Goal: Task Accomplishment & Management: Use online tool/utility

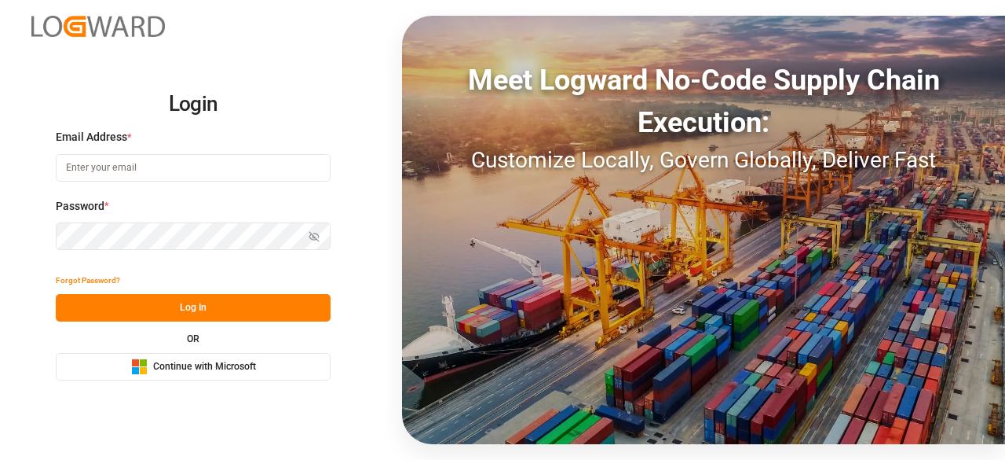
click at [295, 163] on input at bounding box center [193, 167] width 275 height 27
type input "[EMAIL_ADDRESS][DOMAIN_NAME]"
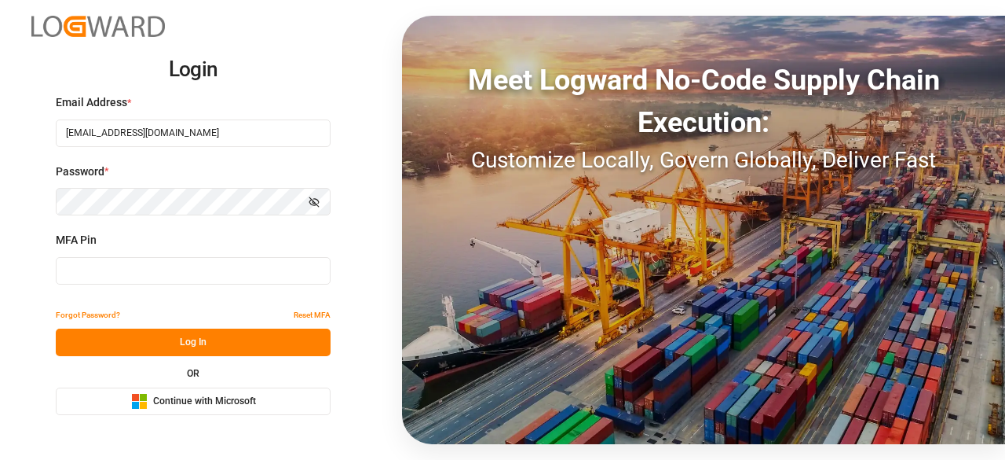
type input "430542"
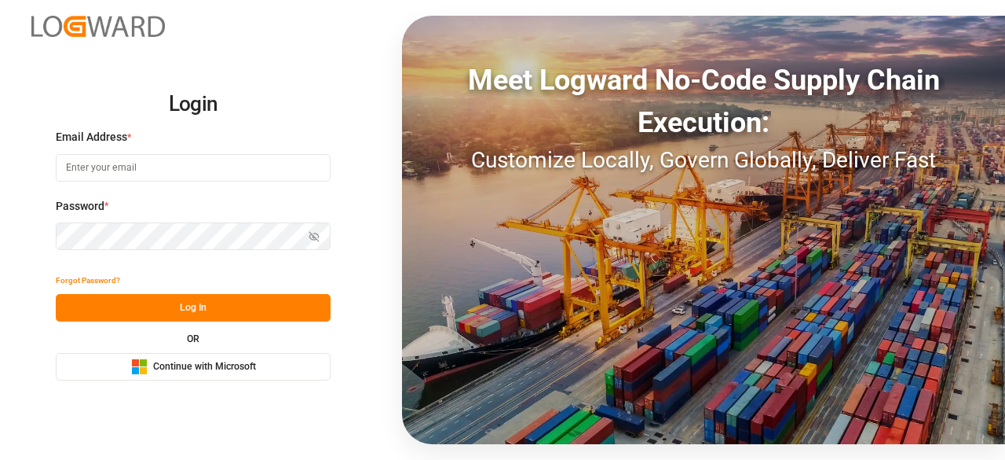
click at [135, 176] on input at bounding box center [193, 167] width 275 height 27
type input "[EMAIL_ADDRESS][DOMAIN_NAME]"
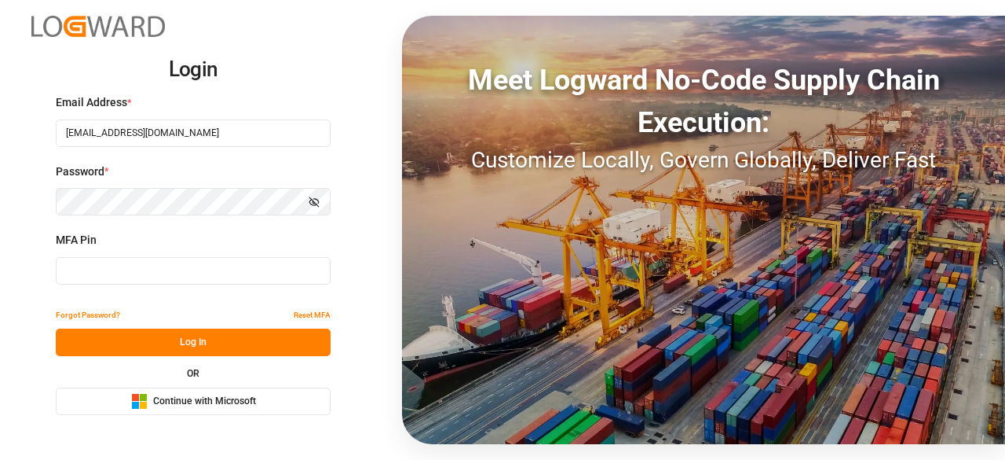
click at [141, 285] on div "MFA Pin" at bounding box center [193, 266] width 275 height 69
type input "549753"
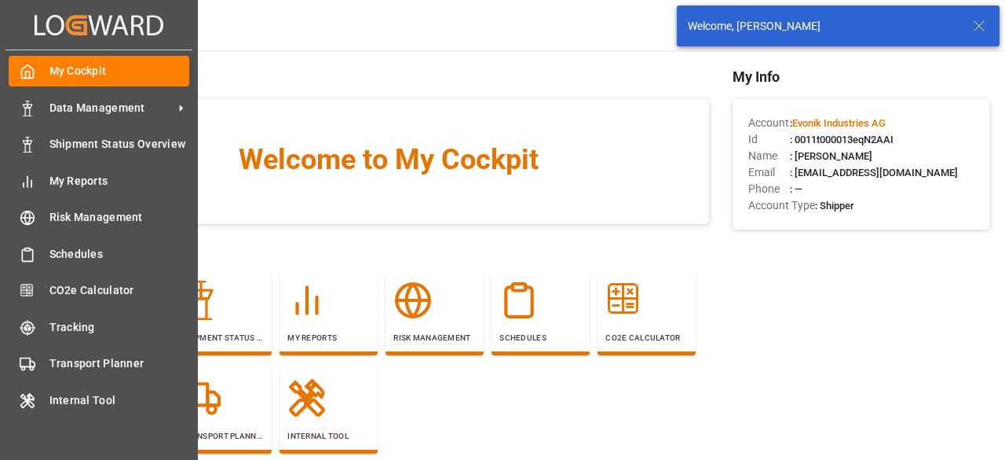
click at [49, 124] on div "My Cockpit My Cockpit Data Management Data Management Shipment Status Overview …" at bounding box center [98, 254] width 187 height 409
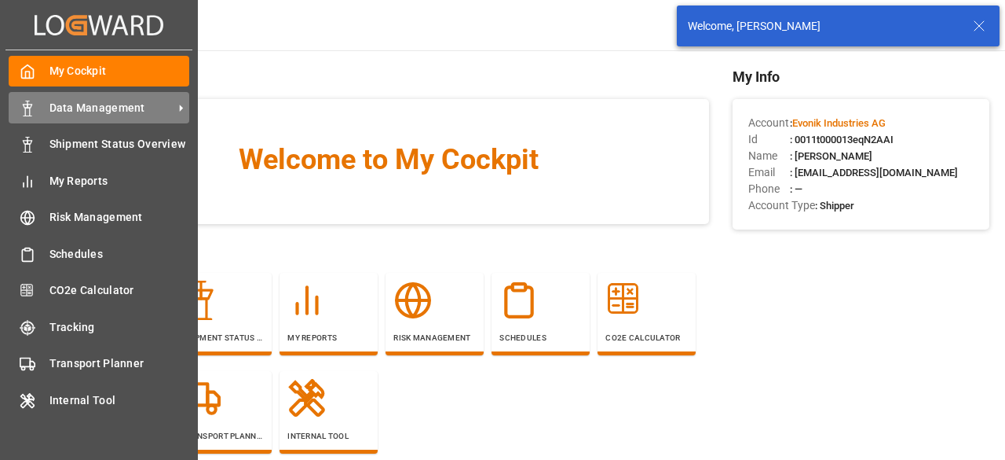
click at [85, 114] on span "Data Management" at bounding box center [111, 108] width 124 height 16
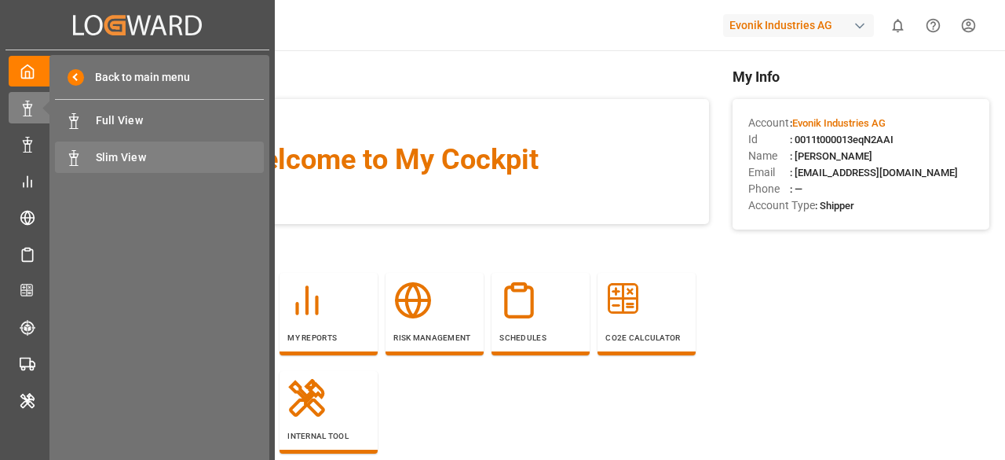
click at [134, 144] on div "Slim View Slim View" at bounding box center [159, 156] width 209 height 31
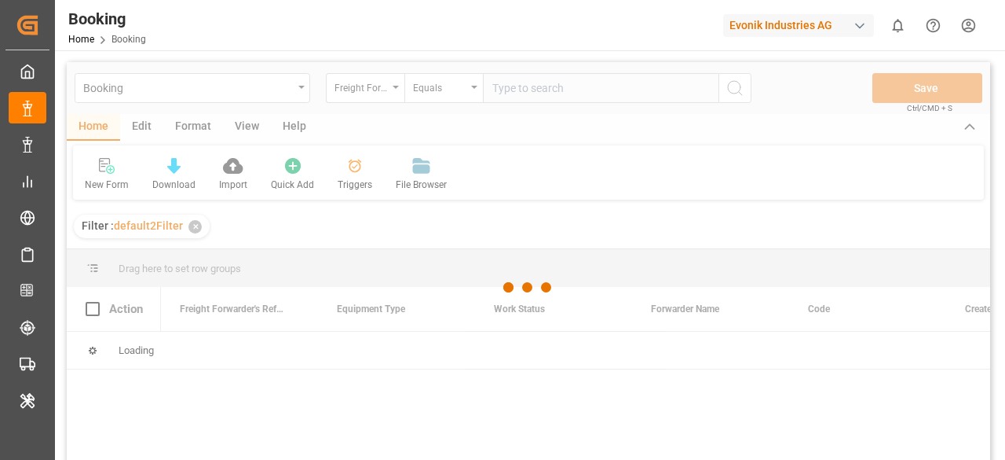
click at [129, 135] on div at bounding box center [529, 287] width 924 height 450
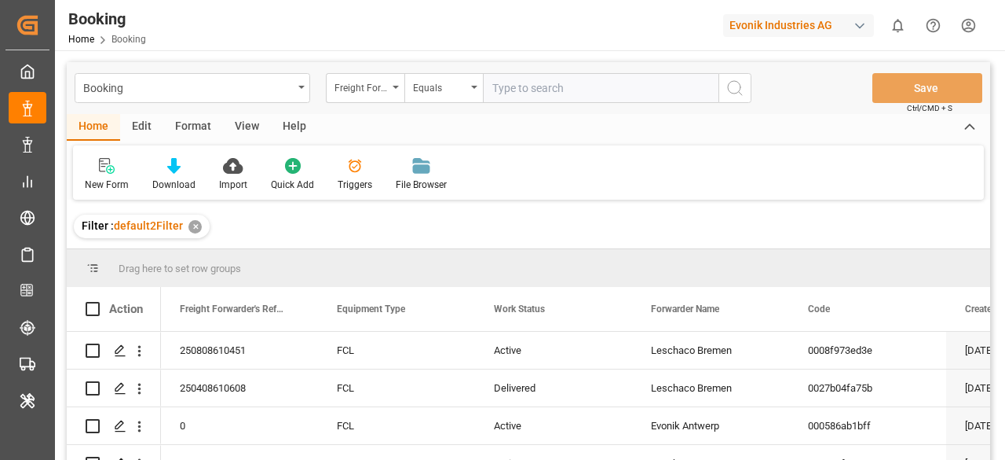
click at [140, 133] on div "Edit" at bounding box center [141, 127] width 43 height 27
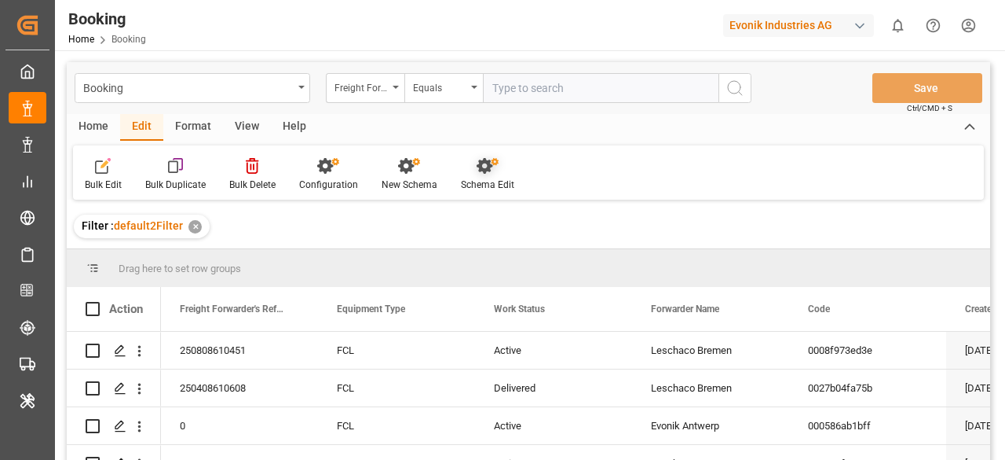
click at [470, 182] on div "Schema Edit" at bounding box center [487, 185] width 53 height 14
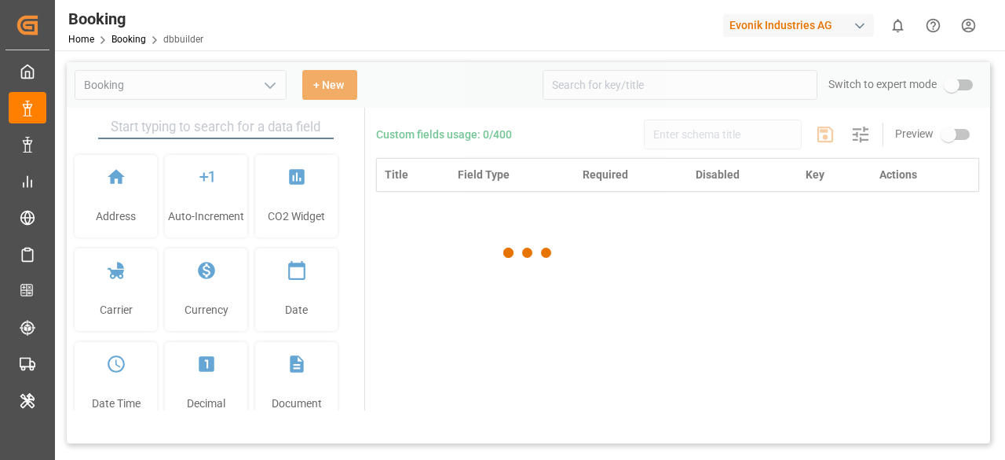
type input "Booking"
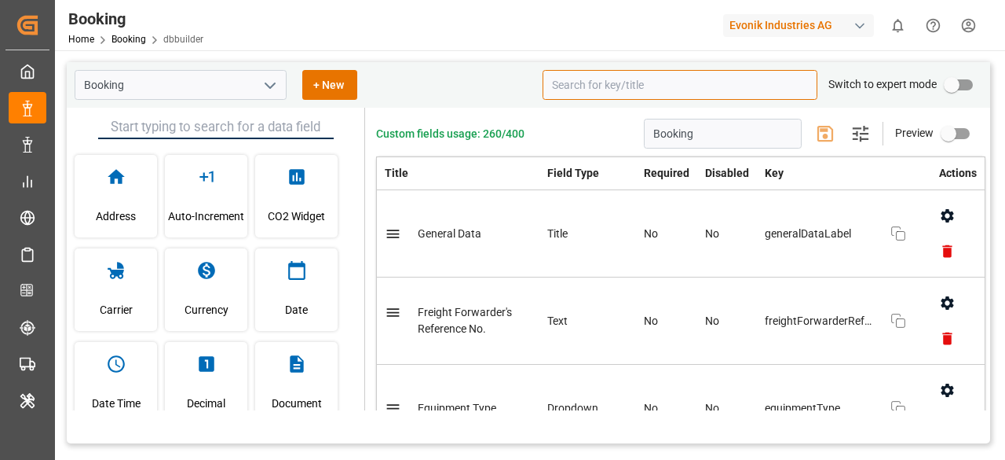
click at [676, 82] on input at bounding box center [680, 85] width 275 height 30
paste input "initialestimatedLoadedAtOrigin"
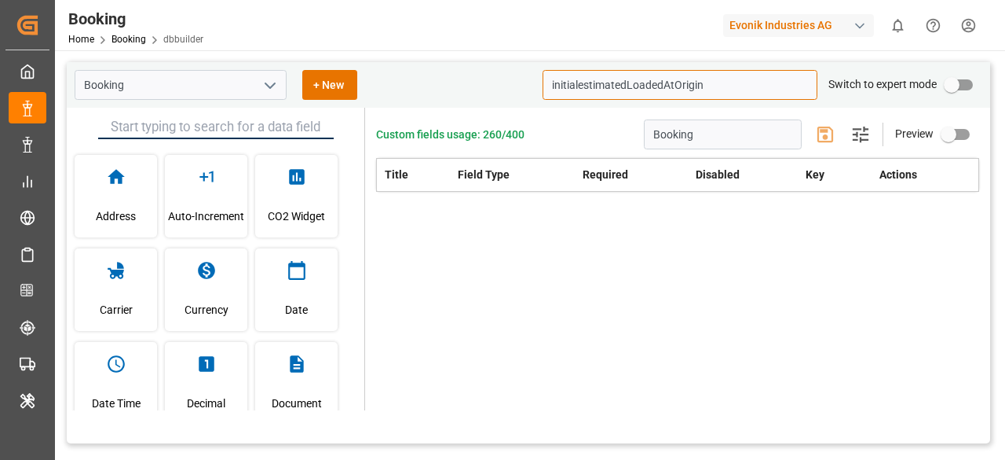
paste input "leg1VesselName"
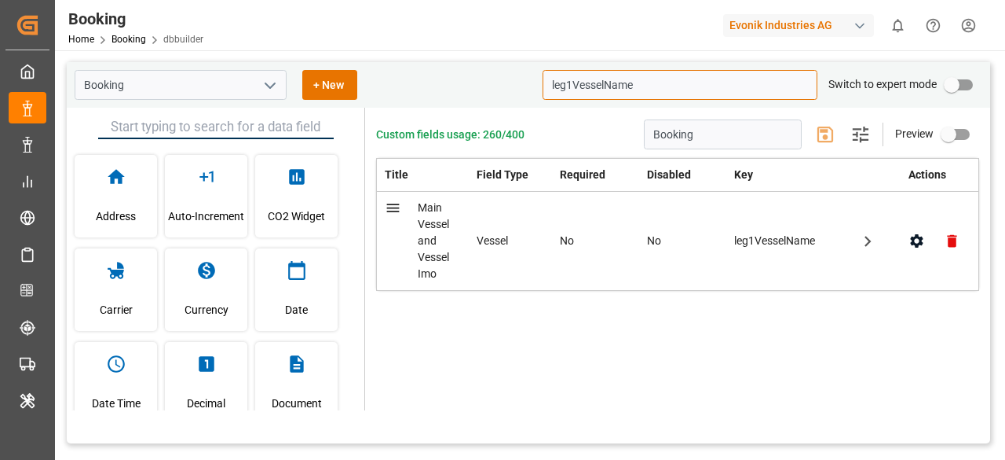
paste input "initialestimatedDeparturePol"
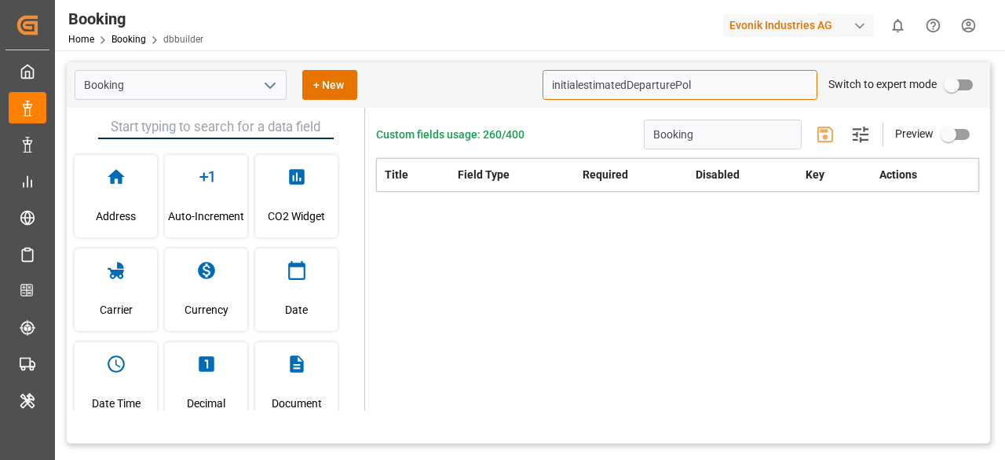
paste input "estimatedLoadedAtOrigin"
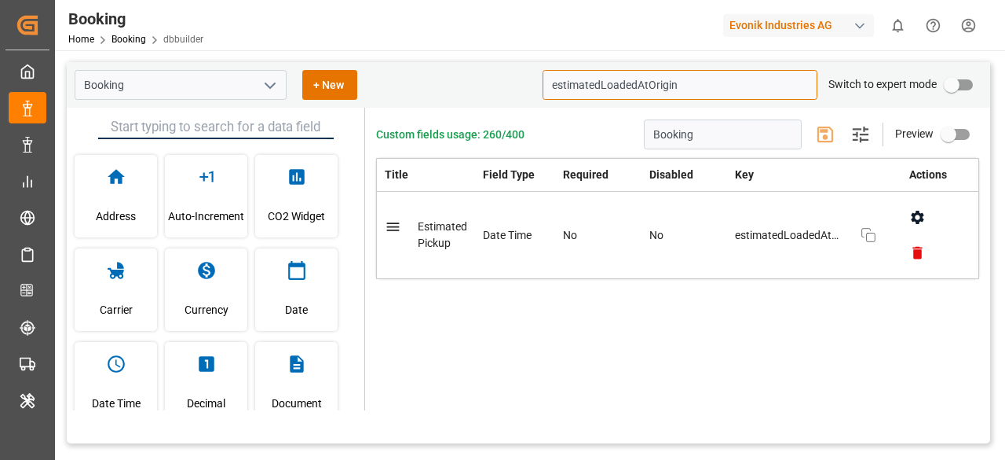
paste input "DeparturePol"
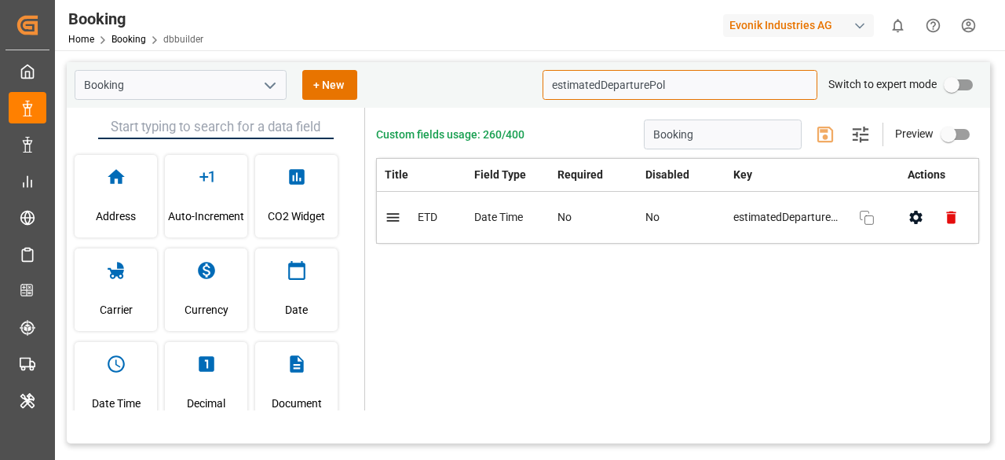
paste input "actualLoadedAtOrigin"
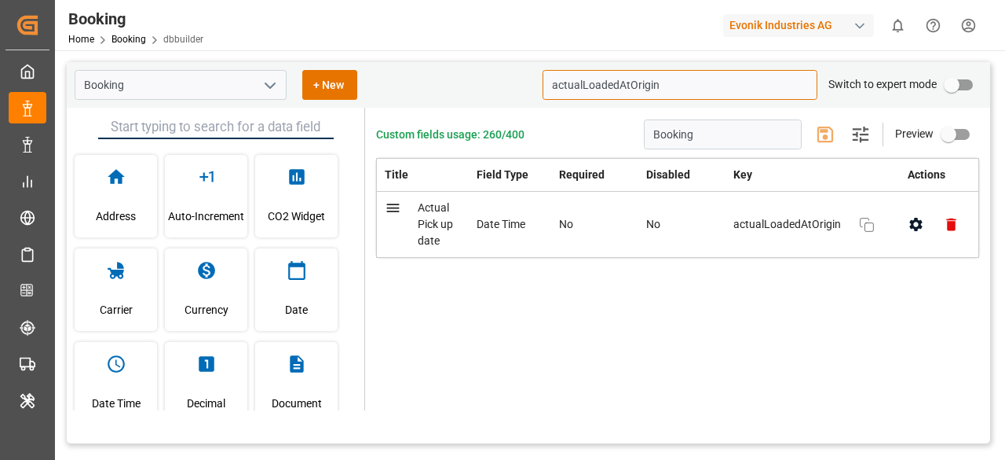
paste input "PickupDate"
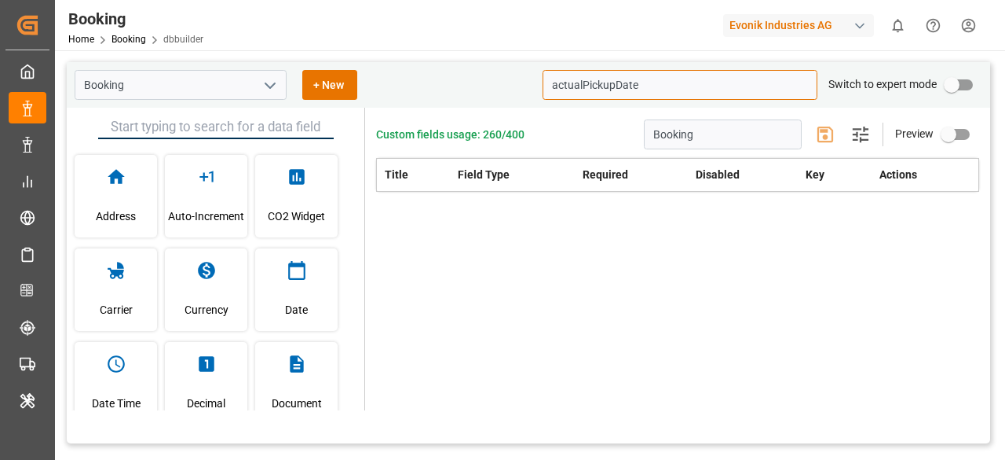
paste input "estimatedArrivalPod"
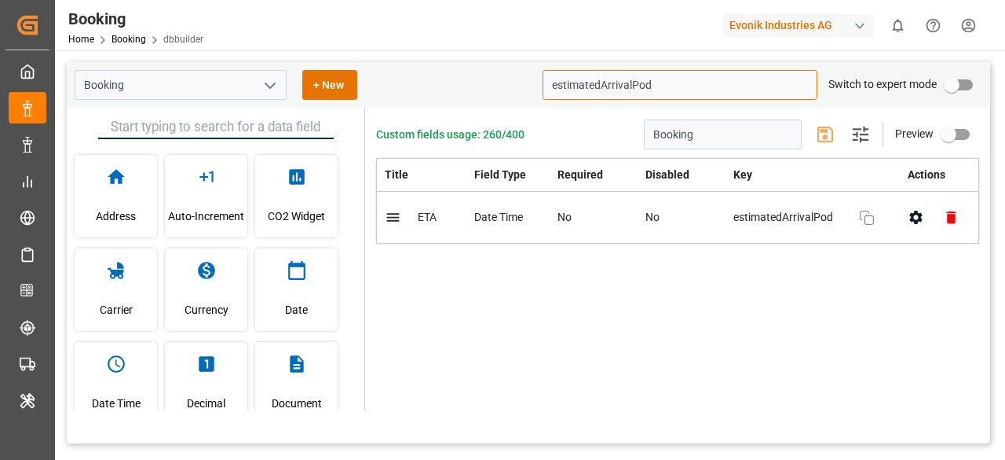
type input "estimatedArrivalPod"
